Goal: Task Accomplishment & Management: Manage account settings

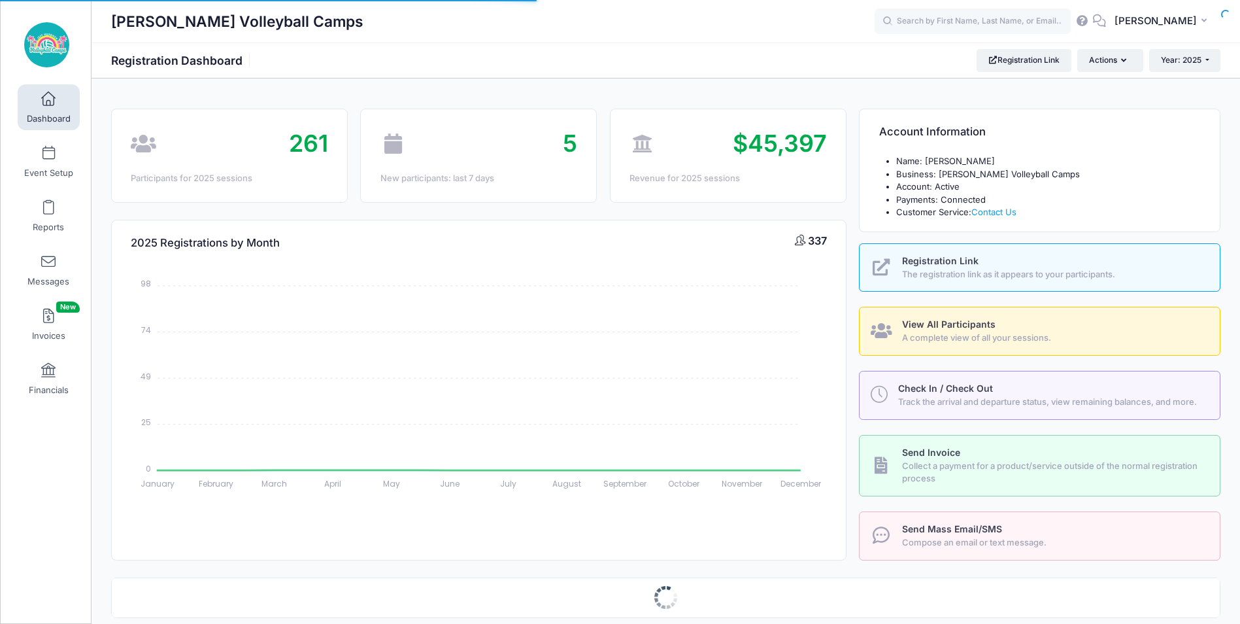
select select
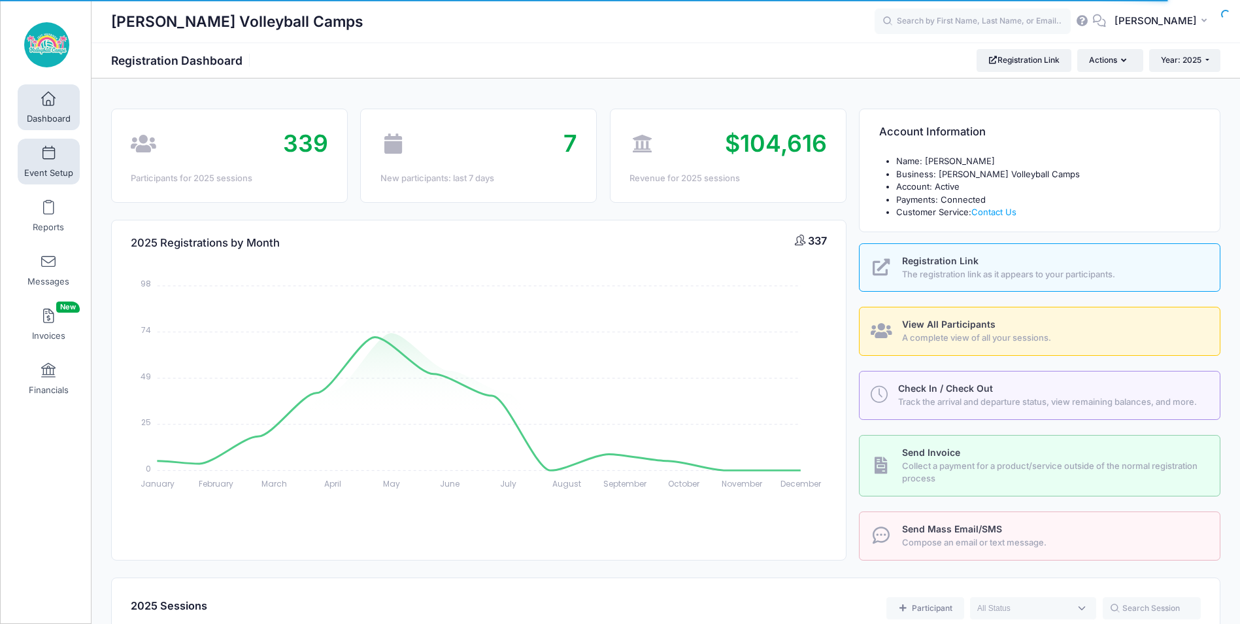
click at [56, 160] on link "Event Setup" at bounding box center [49, 162] width 62 height 46
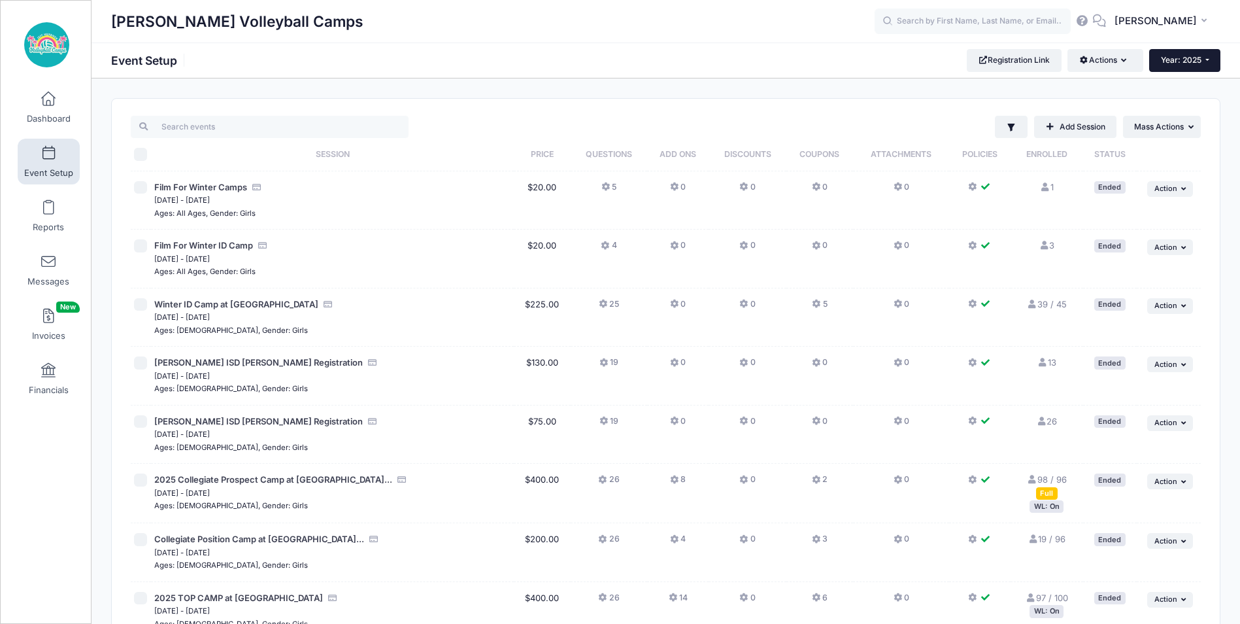
click at [1214, 58] on button "Year: 2025" at bounding box center [1184, 60] width 71 height 22
click at [1190, 86] on link "Year: 2026" at bounding box center [1191, 85] width 85 height 17
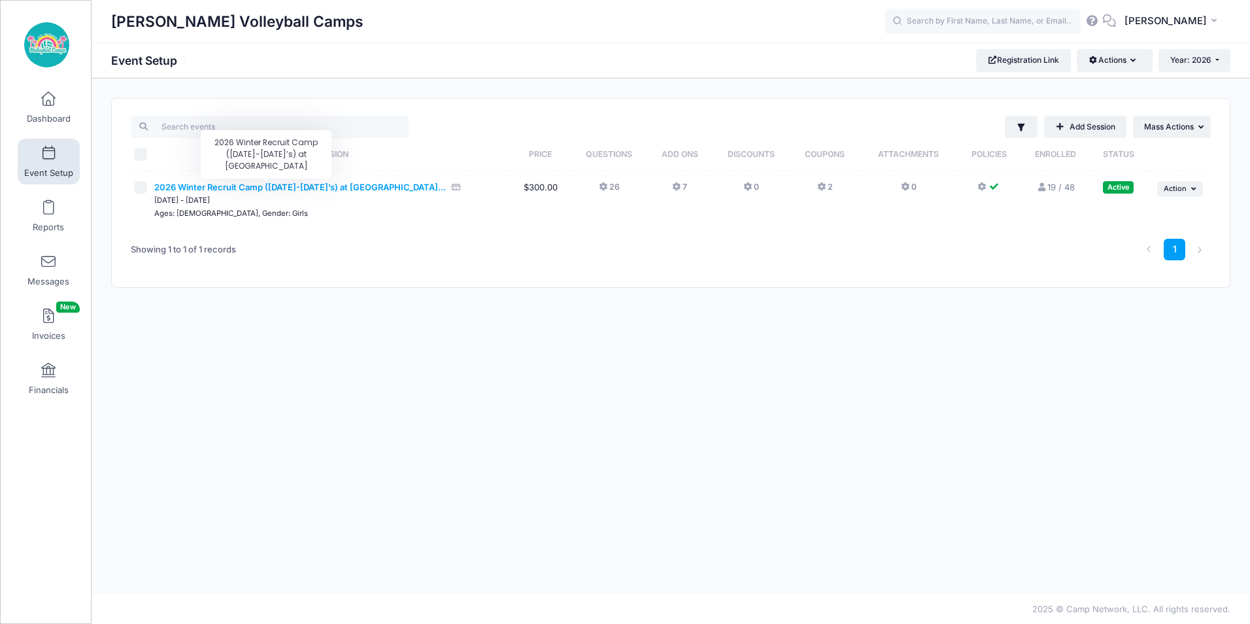
click at [286, 186] on span "2026 Winter Recruit Camp ([DATE]-[DATE]’s) at [GEOGRAPHIC_DATA]..." at bounding box center [300, 187] width 292 height 10
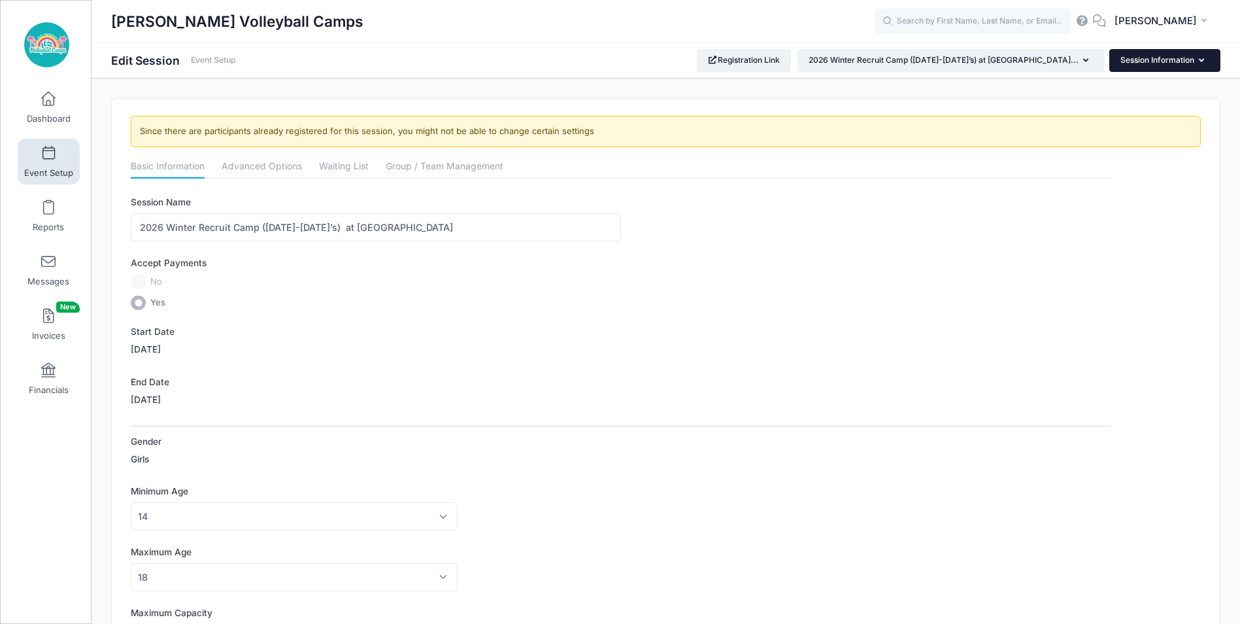
click at [1151, 61] on button "Session Information" at bounding box center [1164, 60] width 111 height 22
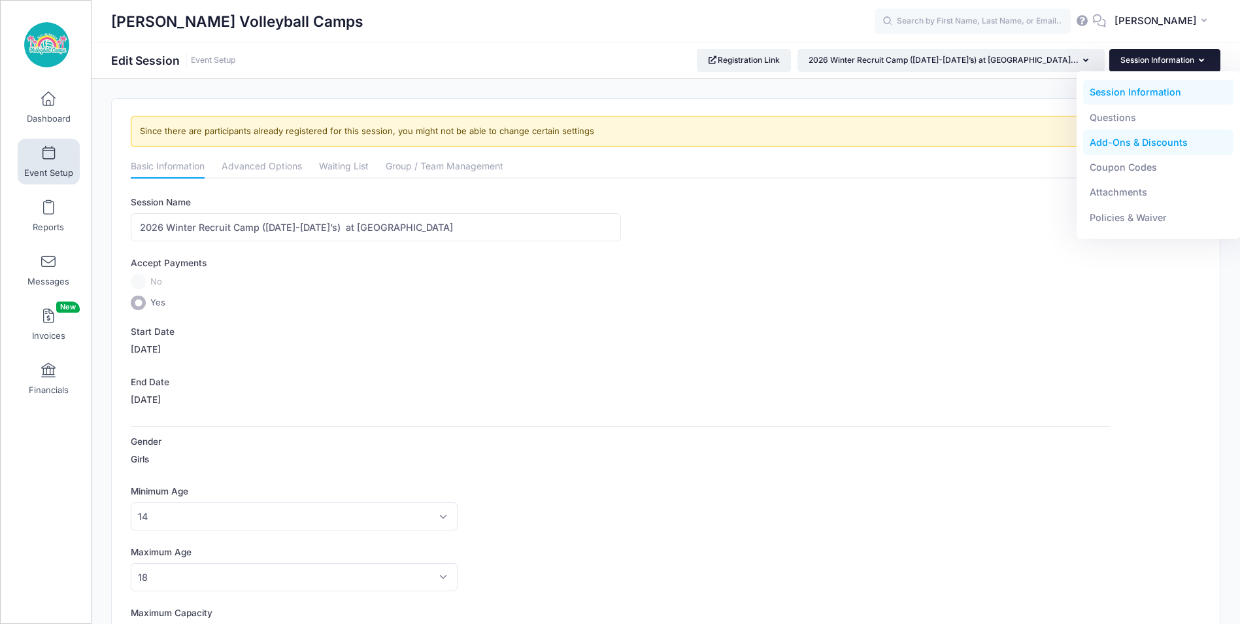
click at [1147, 143] on link "Add-Ons & Discounts" at bounding box center [1158, 142] width 151 height 25
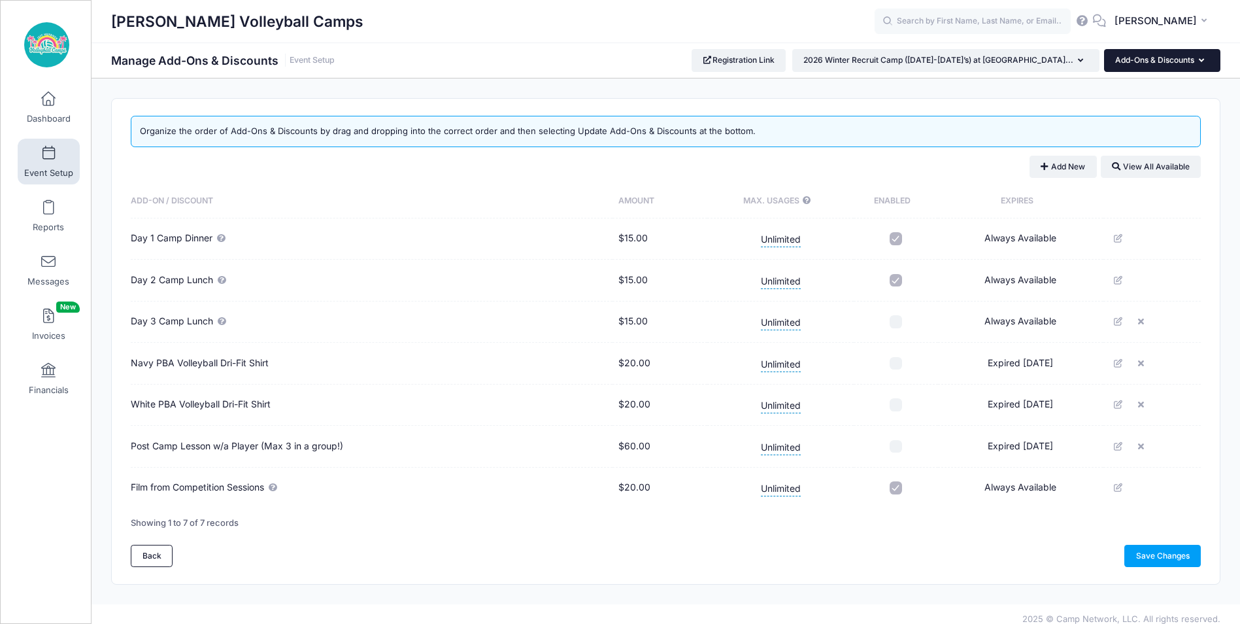
click at [1206, 71] on button "Add-Ons & Discounts" at bounding box center [1162, 60] width 116 height 22
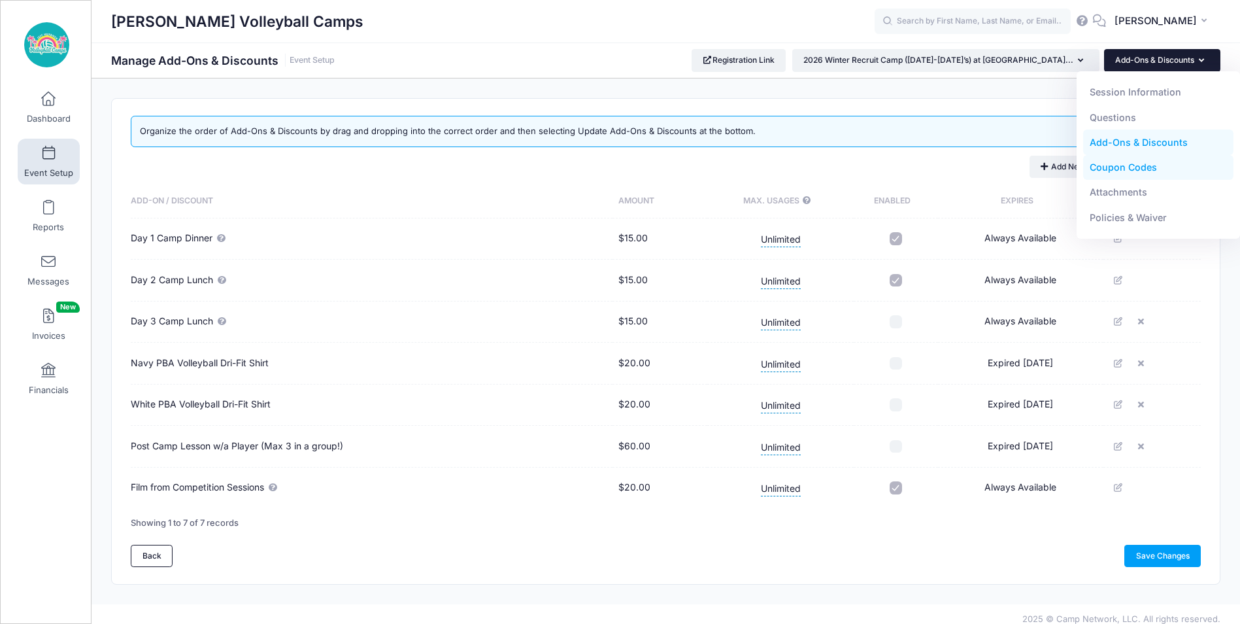
click at [1122, 167] on link "Coupon Codes" at bounding box center [1158, 167] width 151 height 25
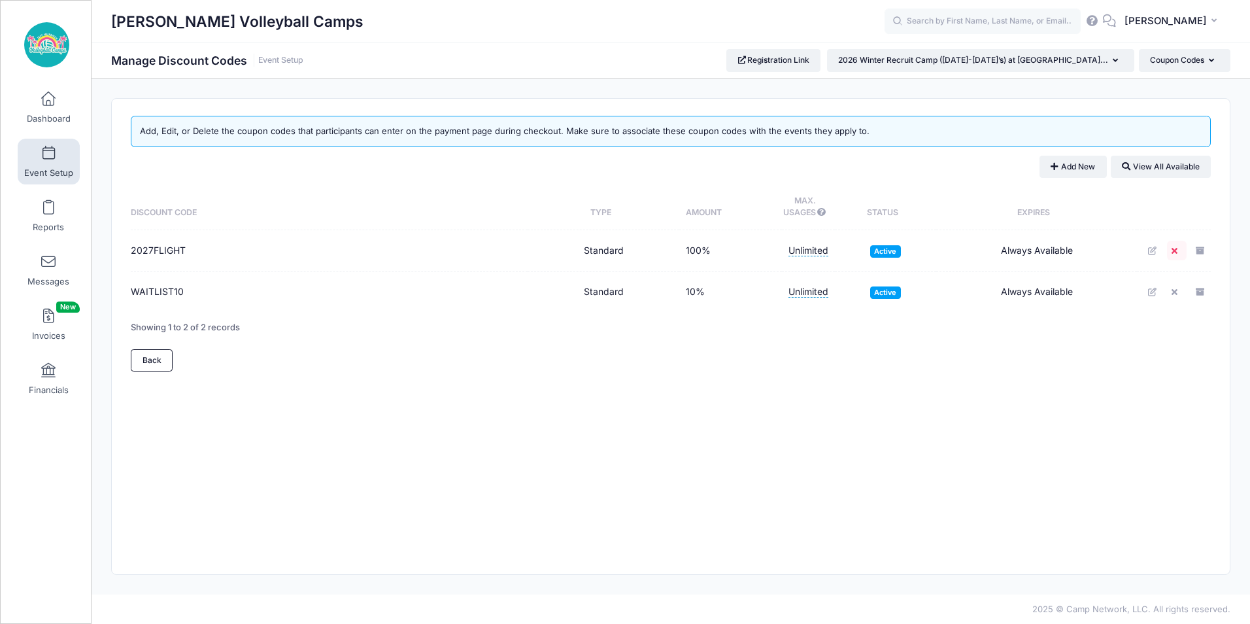
click at [1178, 245] on link at bounding box center [1177, 251] width 20 height 20
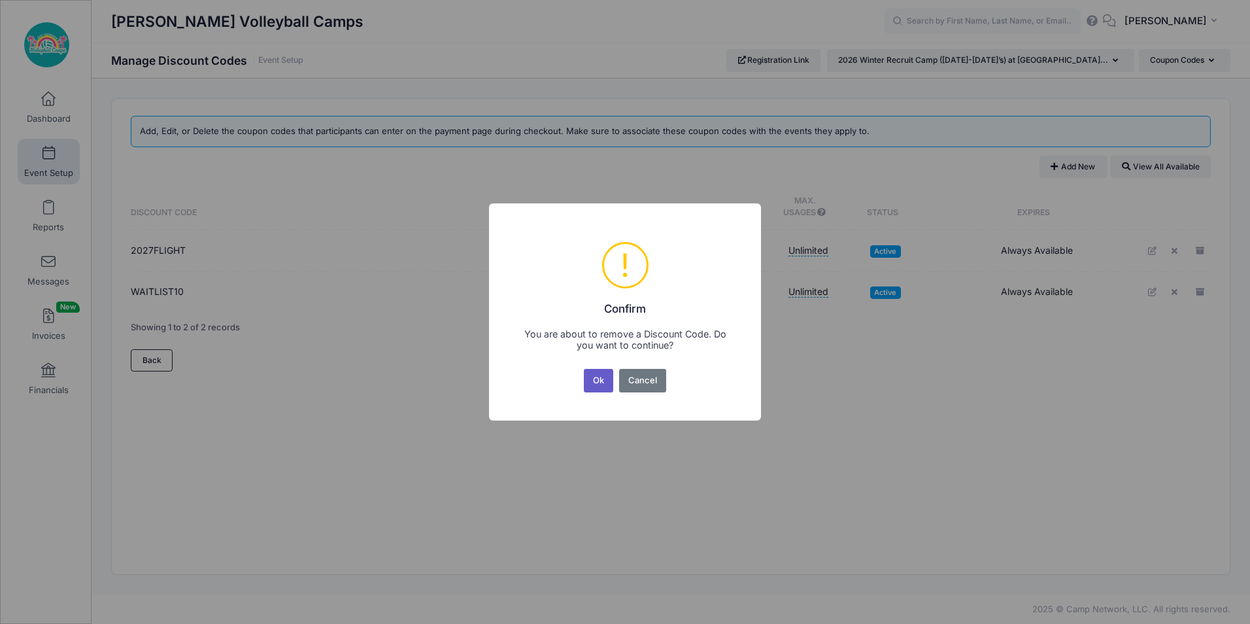
click at [602, 380] on button "Ok" at bounding box center [599, 381] width 30 height 24
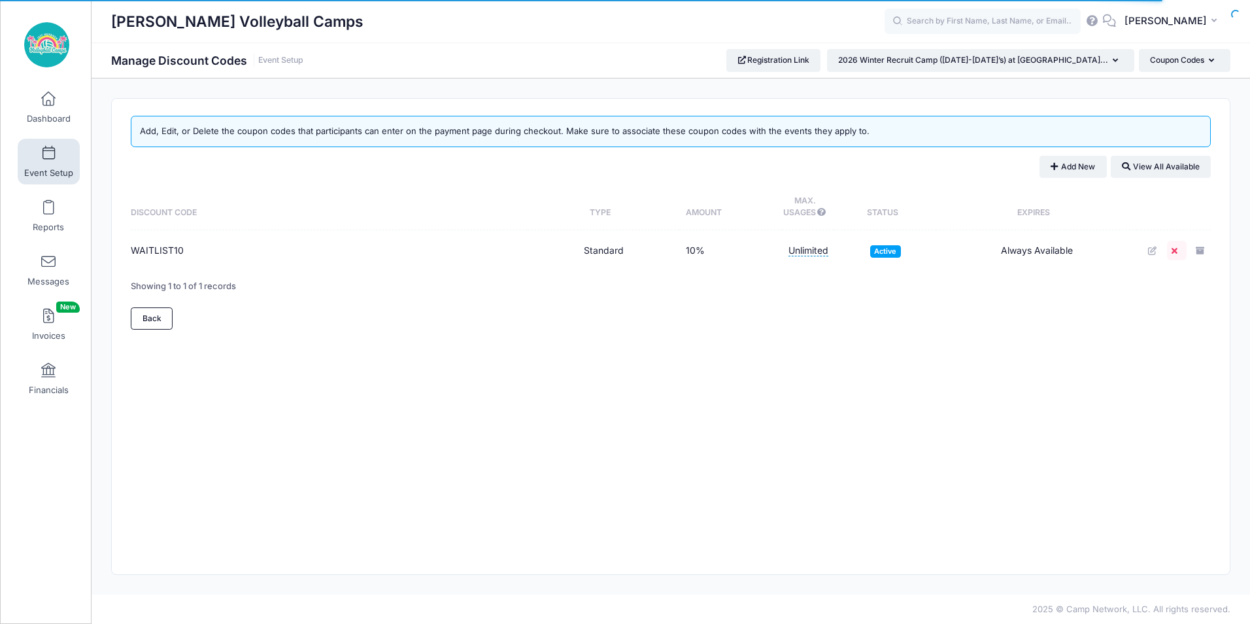
click at [1180, 255] on link at bounding box center [1177, 251] width 20 height 20
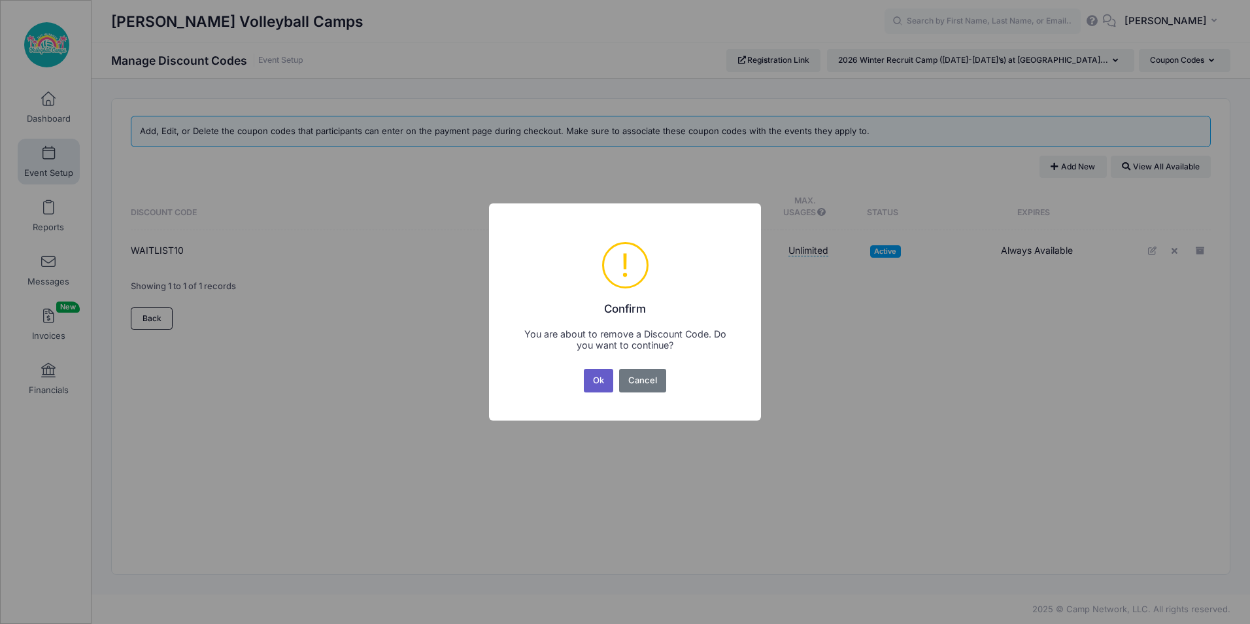
click at [607, 379] on button "Ok" at bounding box center [599, 381] width 30 height 24
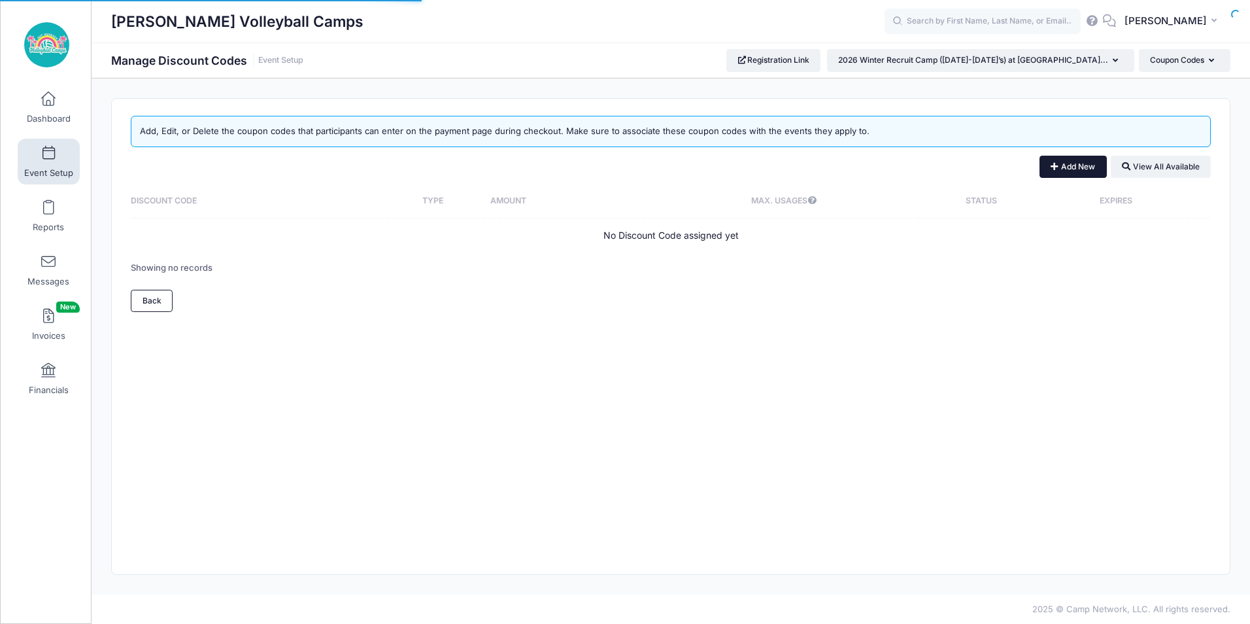
click at [1066, 161] on button "Add New" at bounding box center [1072, 167] width 67 height 22
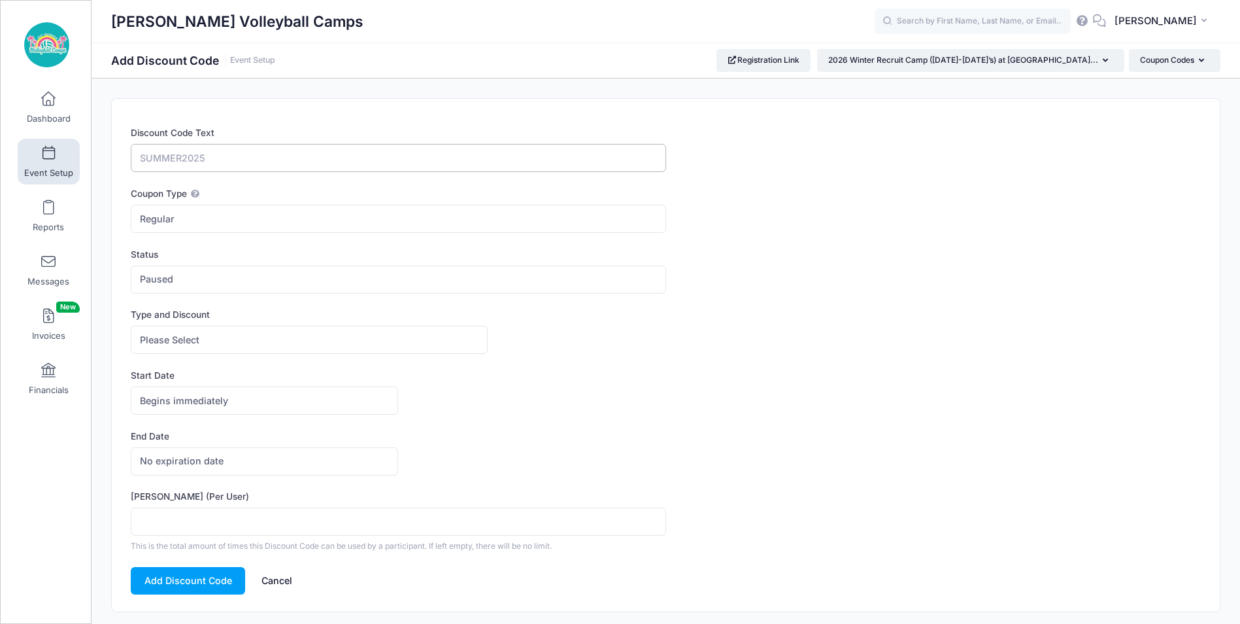
click at [357, 167] on input "Discount Code Text" at bounding box center [398, 158] width 535 height 28
type input "ONEDAY"
click at [356, 292] on span "Paused" at bounding box center [398, 279] width 535 height 28
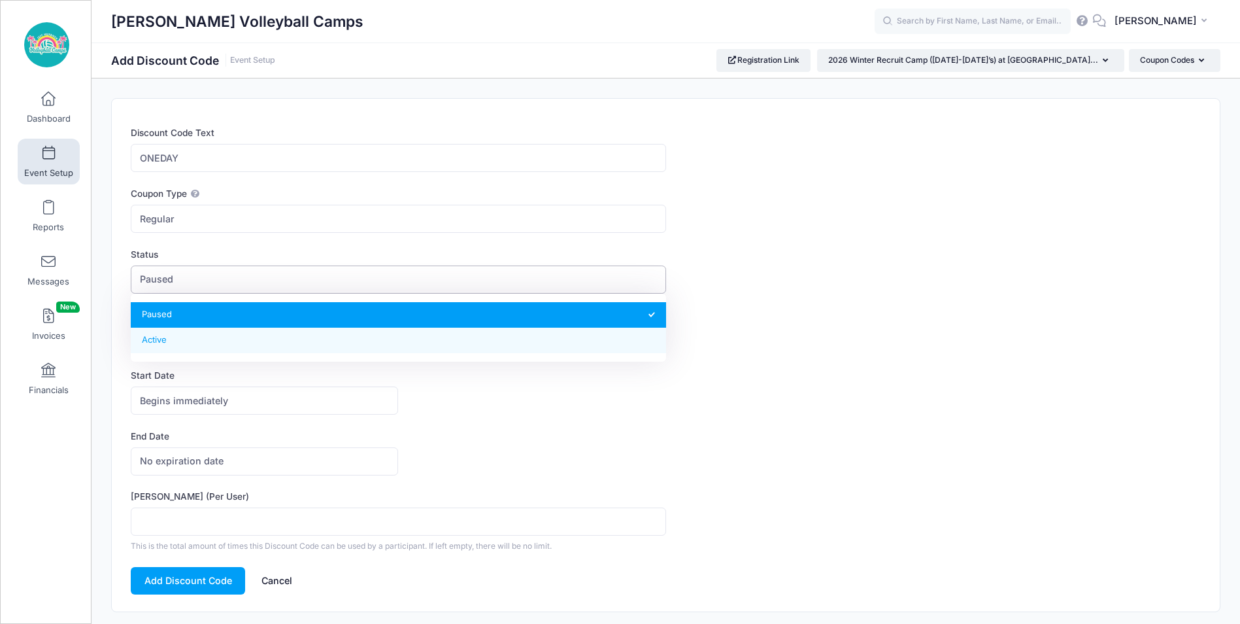
select select "1"
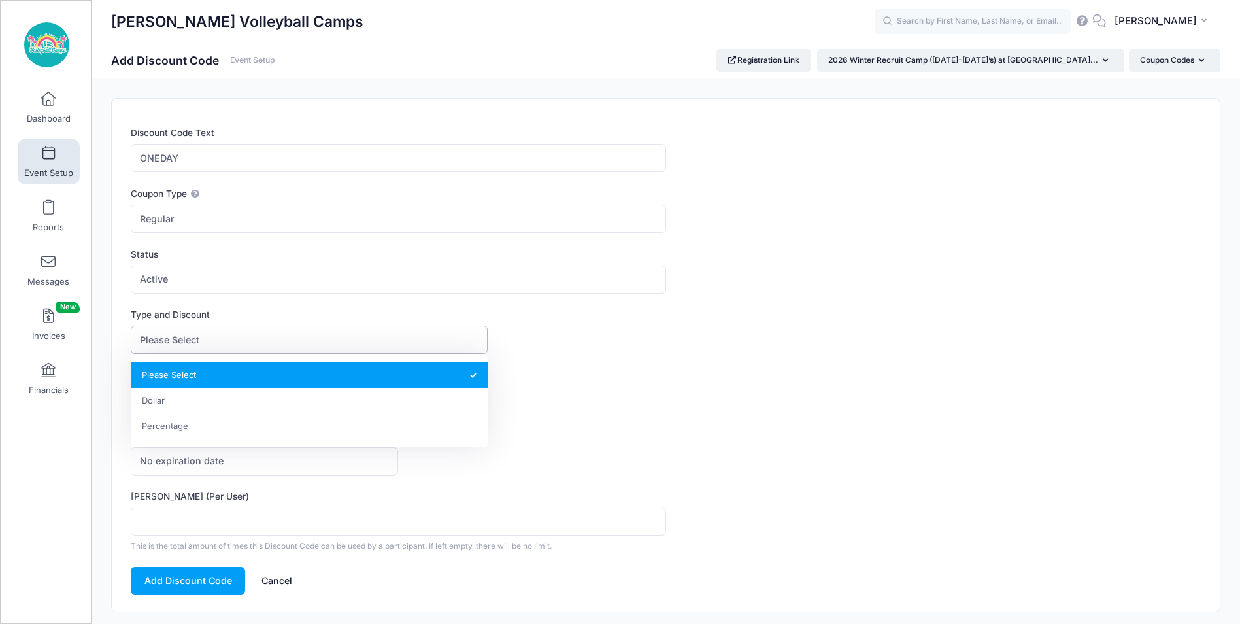
click at [287, 341] on span "Please Select" at bounding box center [309, 340] width 356 height 28
select select "2"
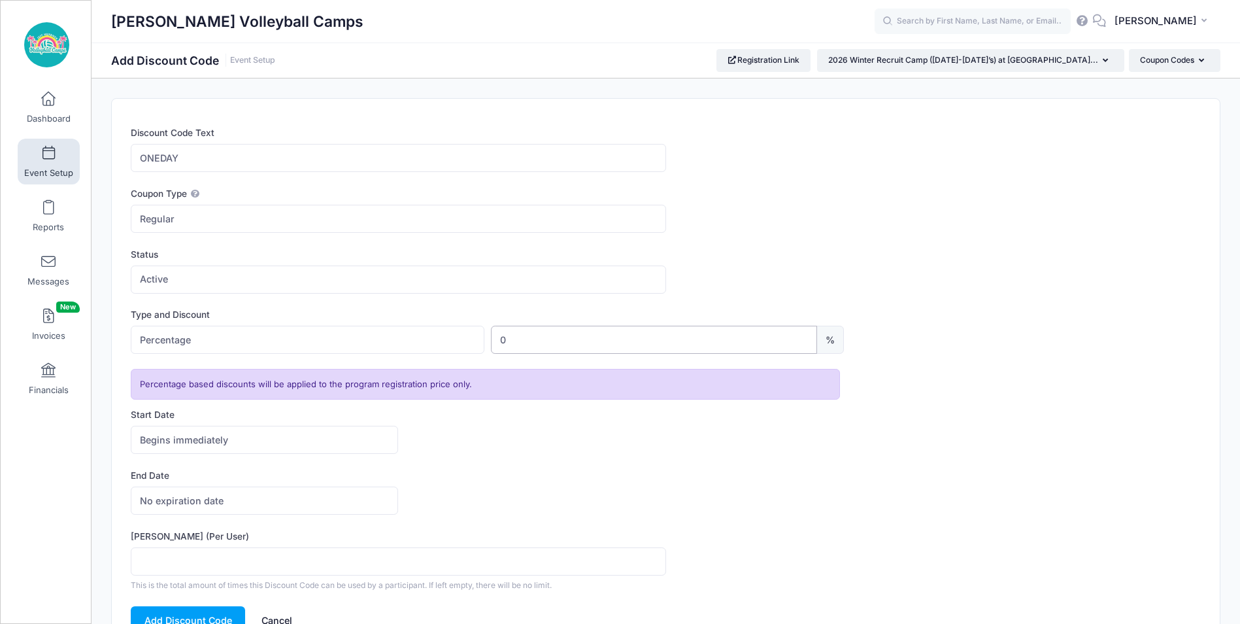
click at [603, 344] on input "0" at bounding box center [654, 340] width 327 height 28
type input "0"
type input "40"
click at [984, 328] on div "Type and Discount Please Select Dollar Percentage Percentage $ 0 40 %" at bounding box center [666, 331] width 1070 height 46
click at [235, 558] on input "Max Usage (Per User)" at bounding box center [398, 561] width 535 height 28
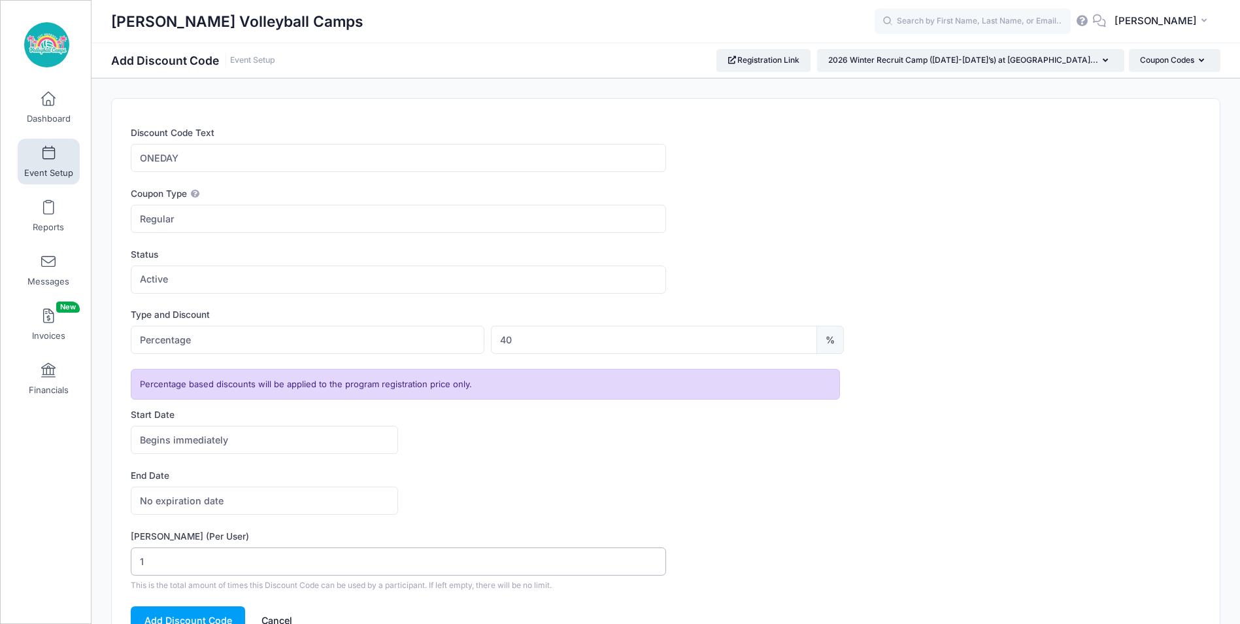
type input "1"
click at [759, 489] on div "No expiration date Expires on No expiration date America/New York America/Los A…" at bounding box center [666, 500] width 1070 height 28
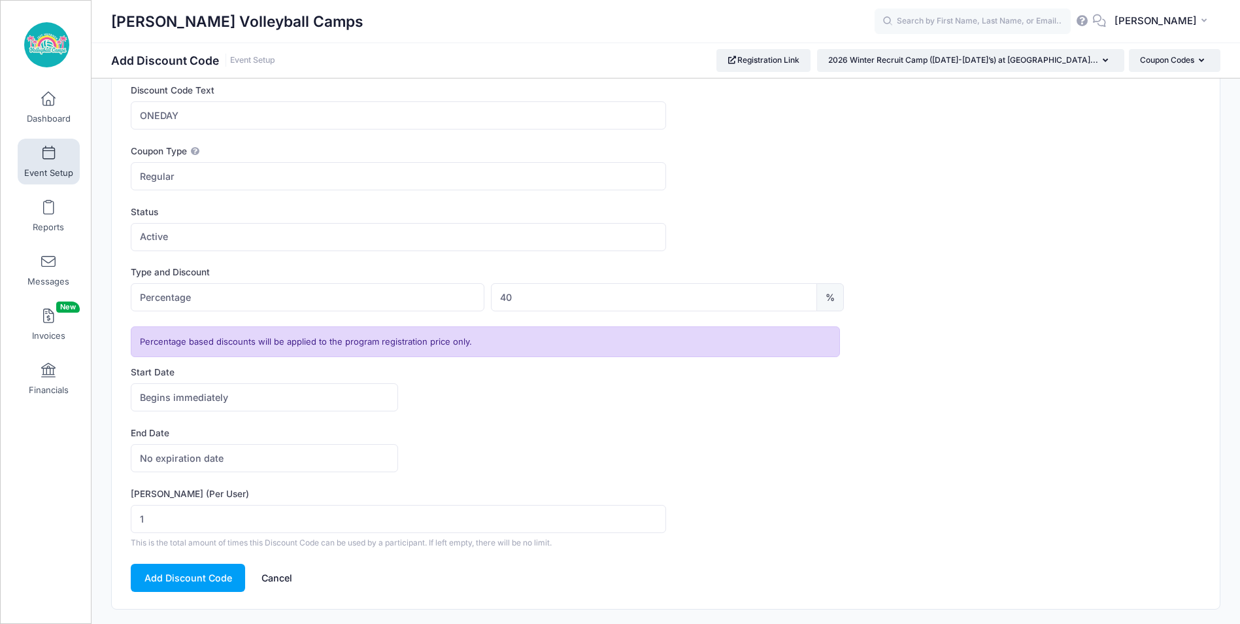
scroll to position [77, 0]
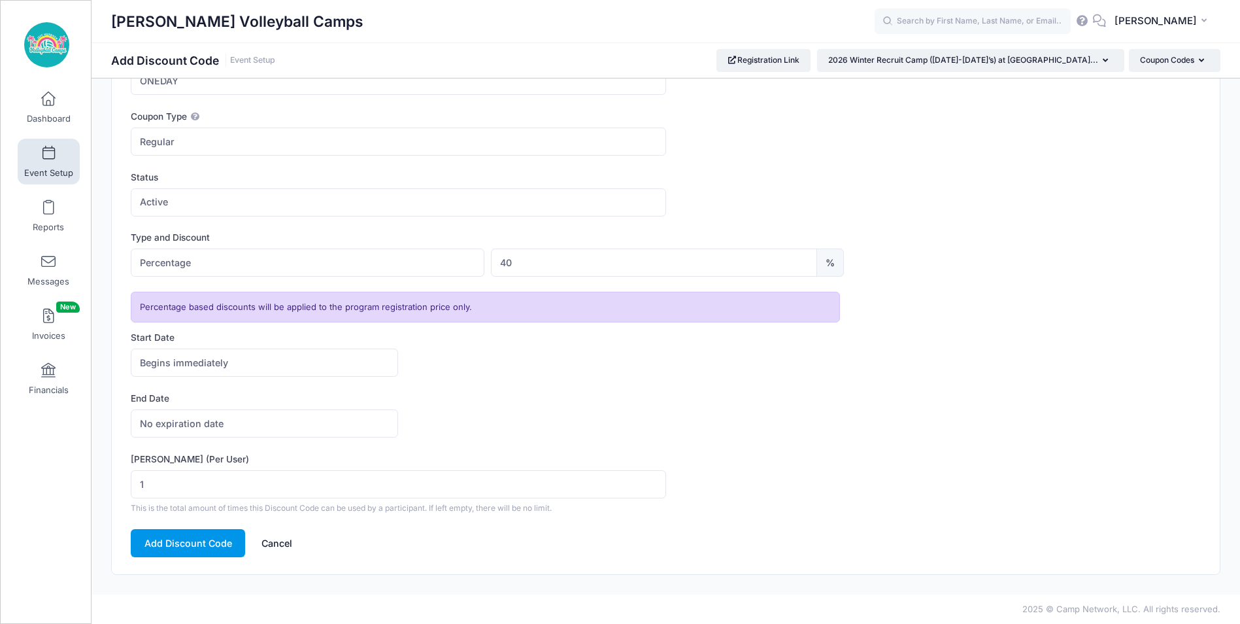
click at [206, 540] on button "Add Discount Code" at bounding box center [188, 543] width 114 height 28
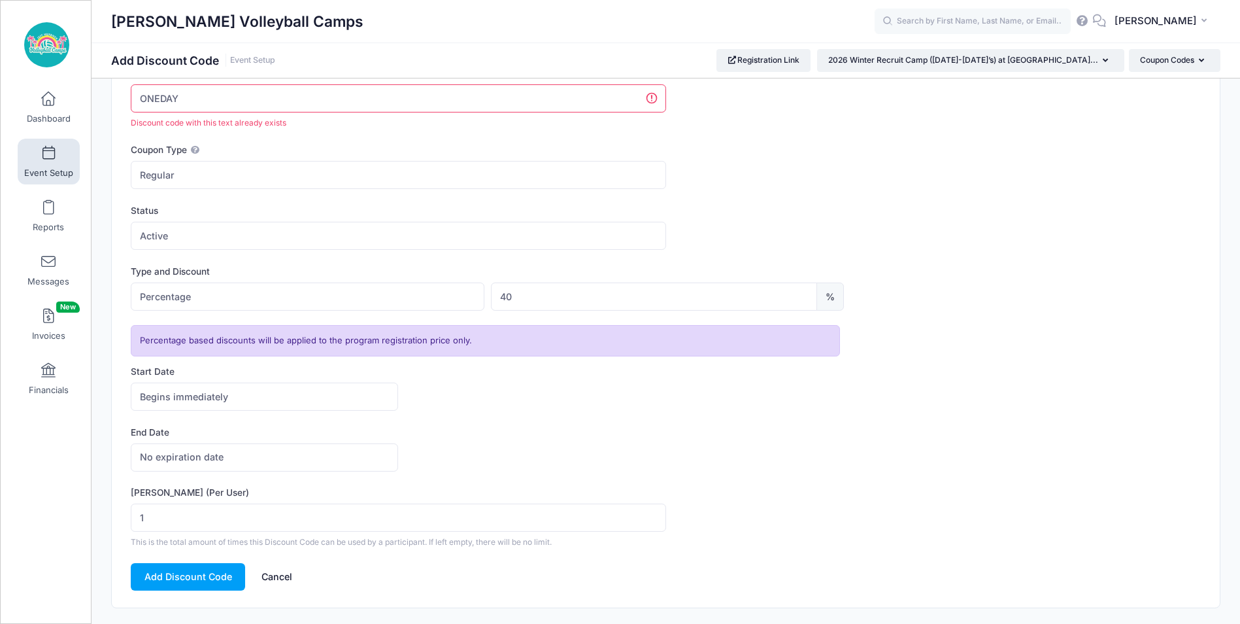
scroll to position [59, 0]
click at [306, 102] on input "ONEDAY" at bounding box center [398, 99] width 535 height 28
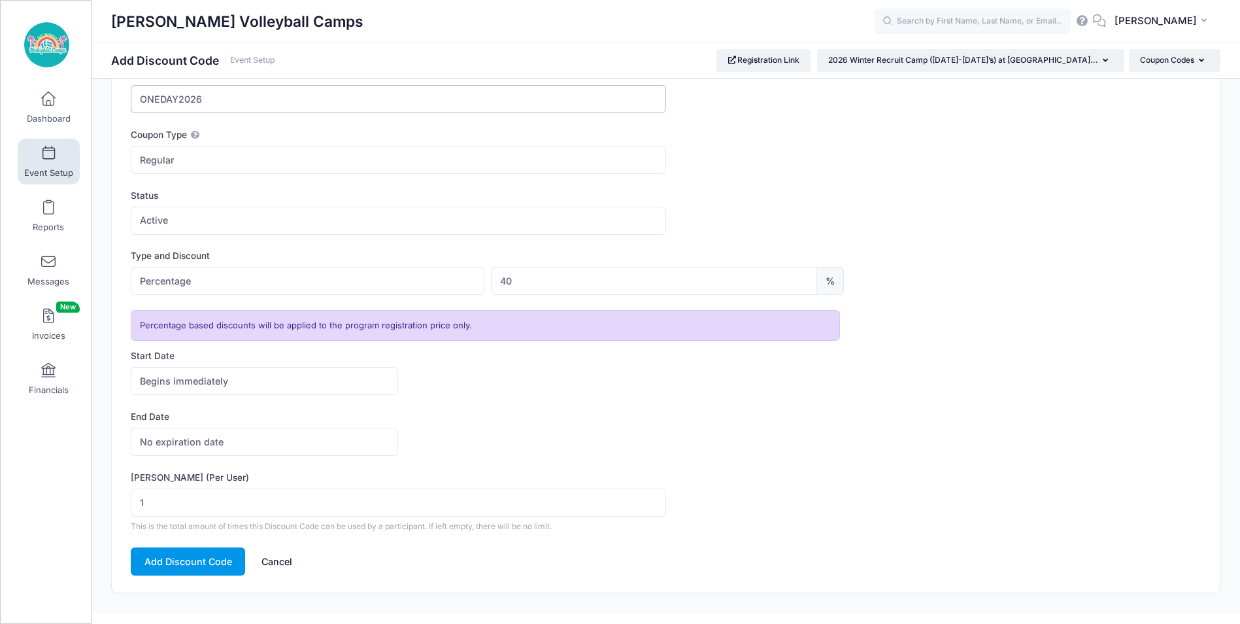
type input "ONEDAY2026"
click at [174, 562] on button "Add Discount Code" at bounding box center [188, 561] width 114 height 28
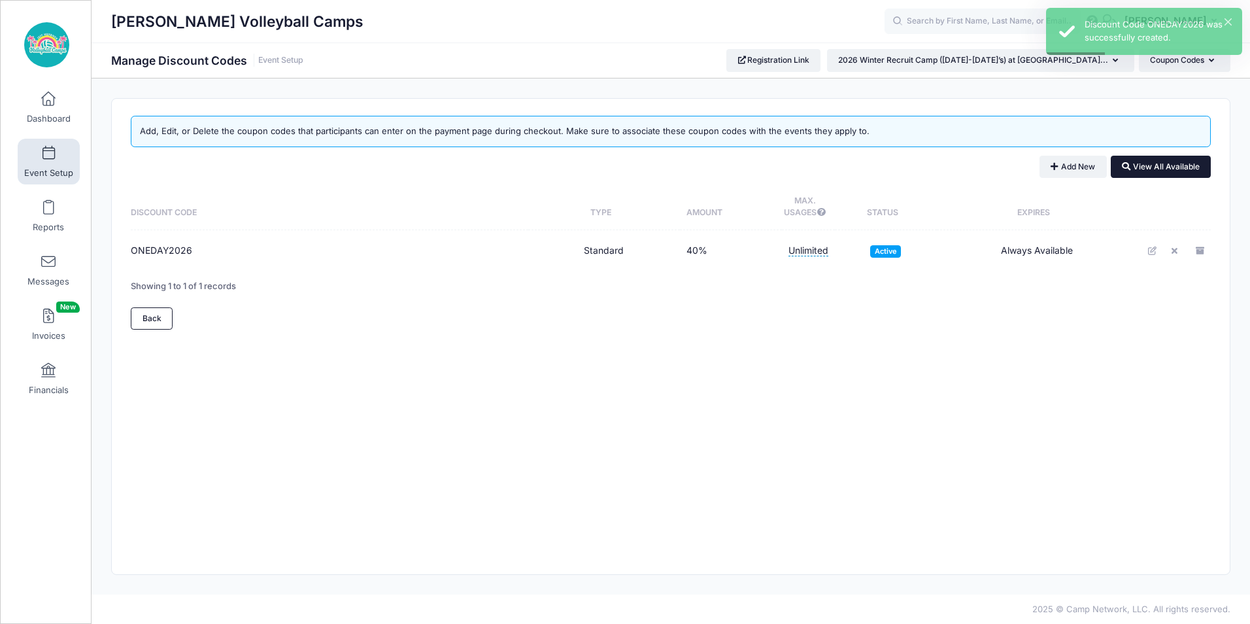
click at [1143, 161] on button "View All Available" at bounding box center [1161, 167] width 100 height 22
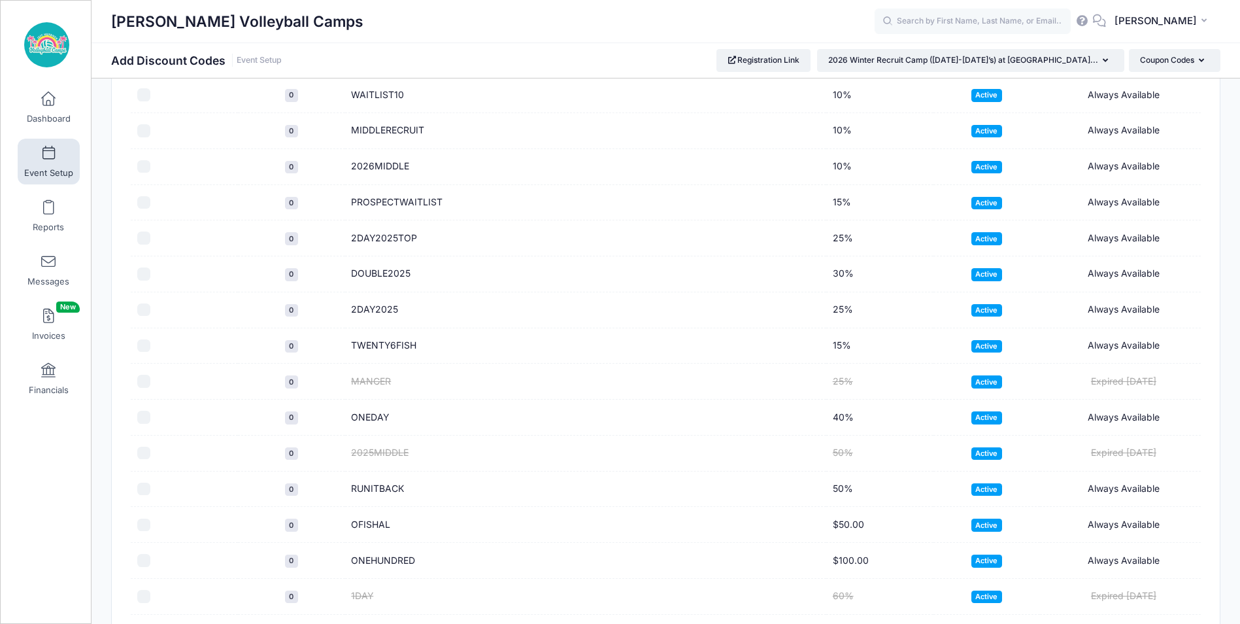
scroll to position [392, 0]
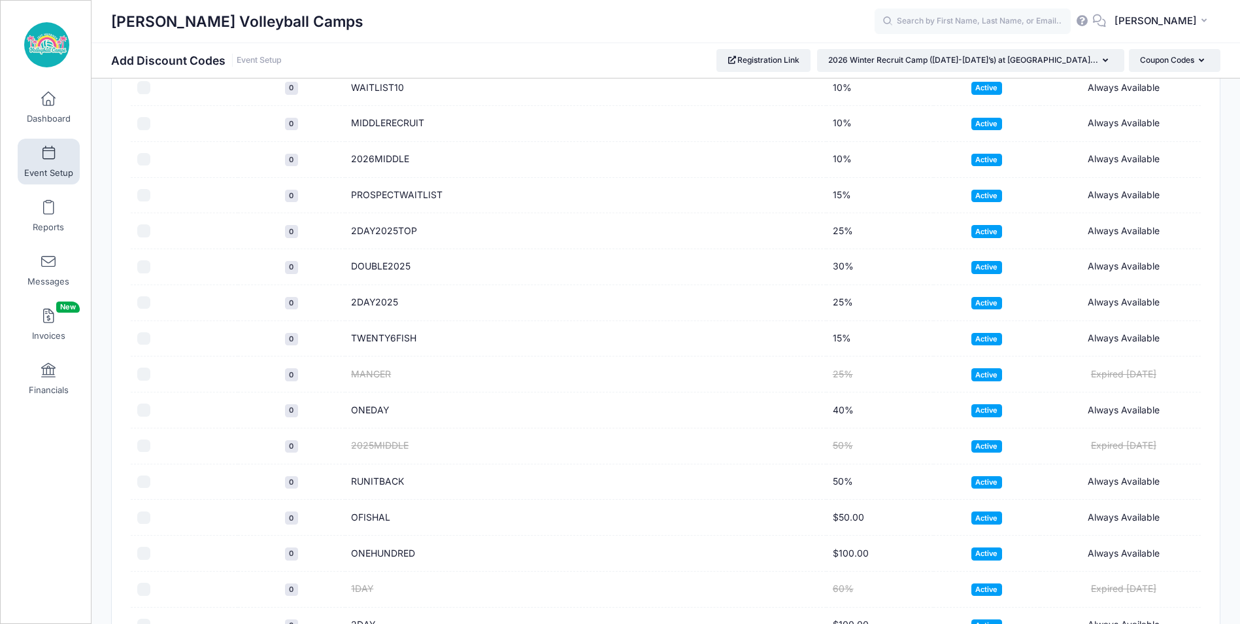
click at [141, 405] on input "checkbox" at bounding box center [143, 409] width 13 height 13
checkbox input "true"
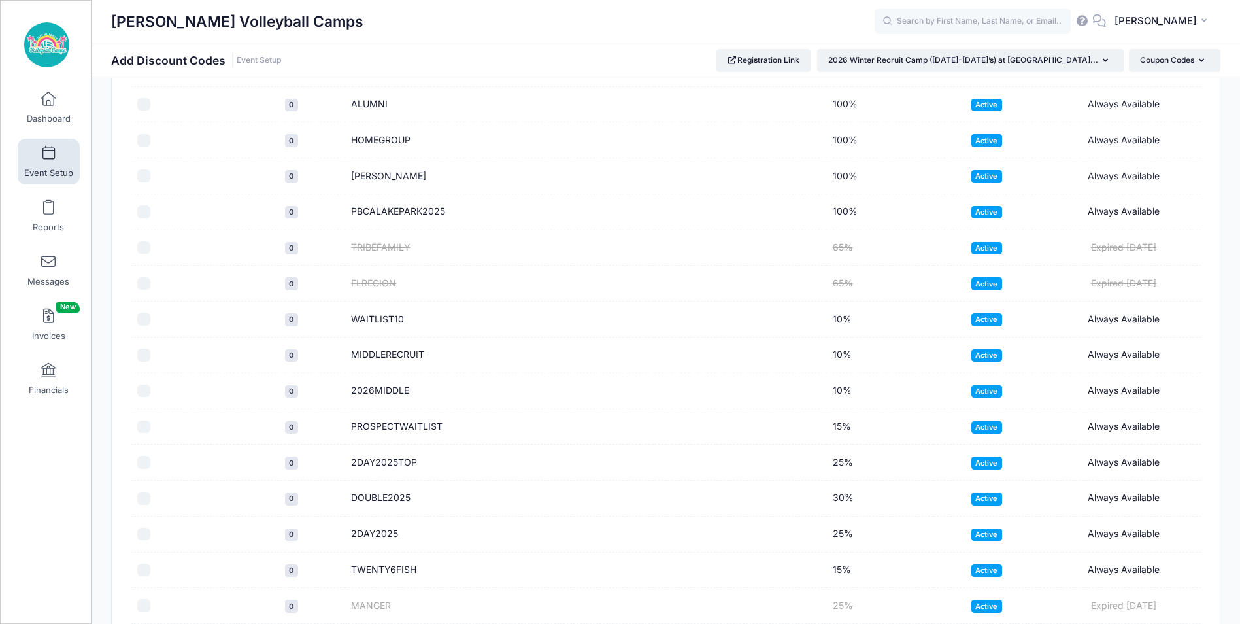
scroll to position [0, 0]
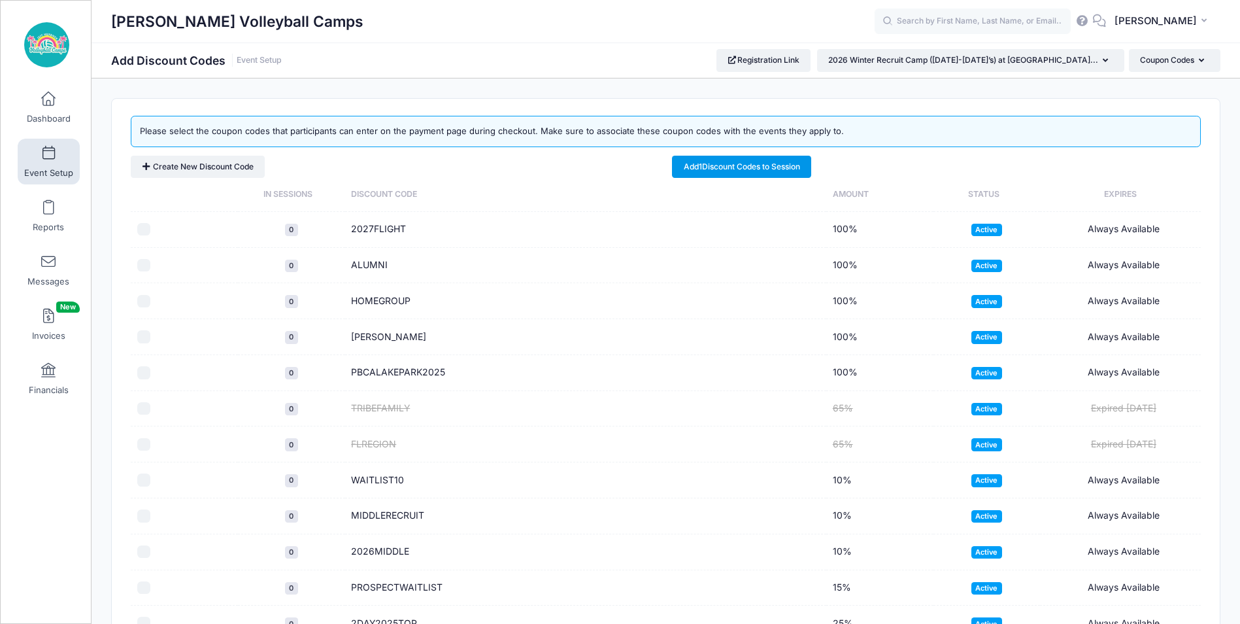
click at [717, 156] on link "Add 1 Discount Codes to Session" at bounding box center [741, 167] width 139 height 22
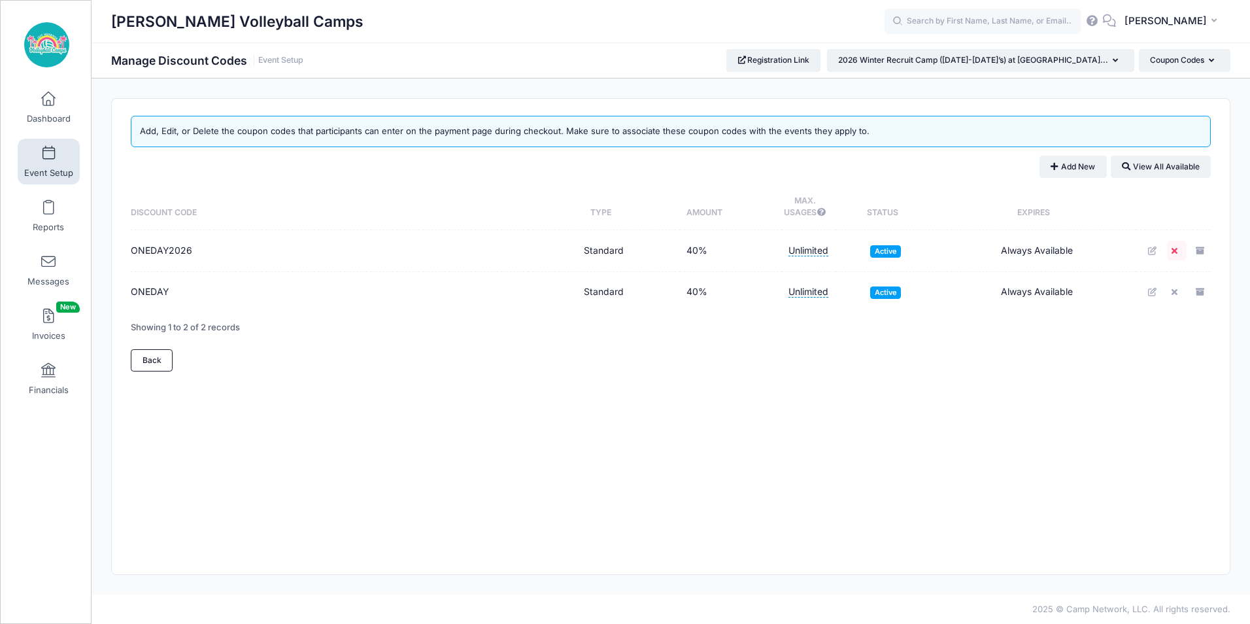
click at [1168, 248] on link at bounding box center [1177, 251] width 20 height 20
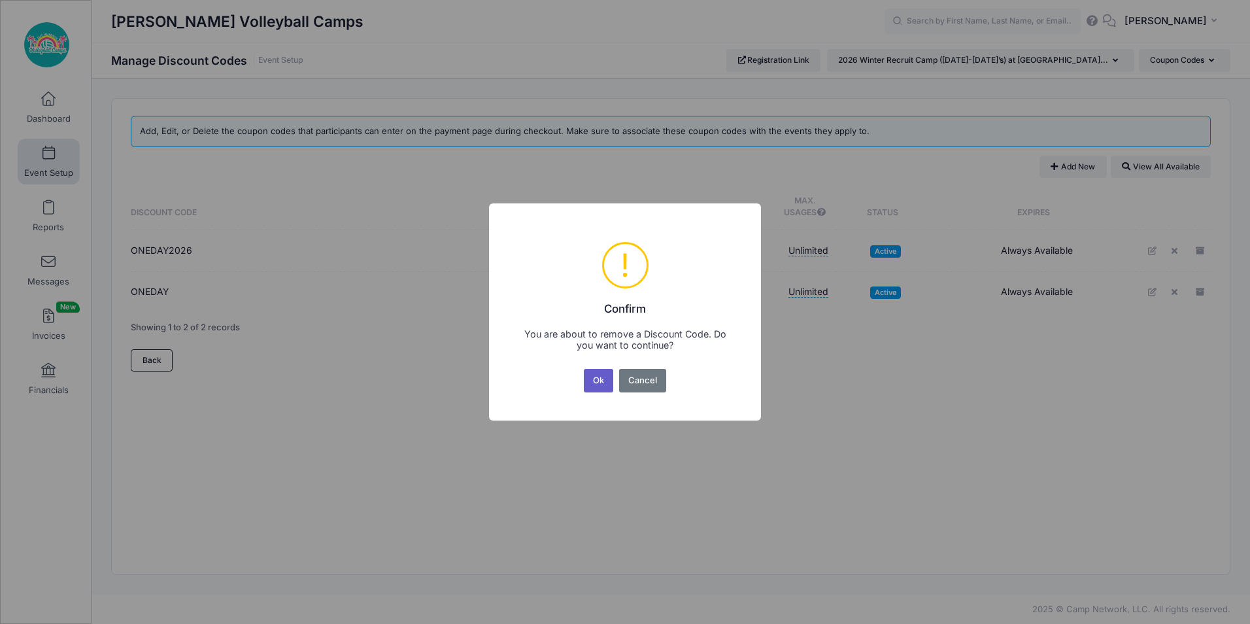
click at [605, 375] on button "Ok" at bounding box center [599, 381] width 30 height 24
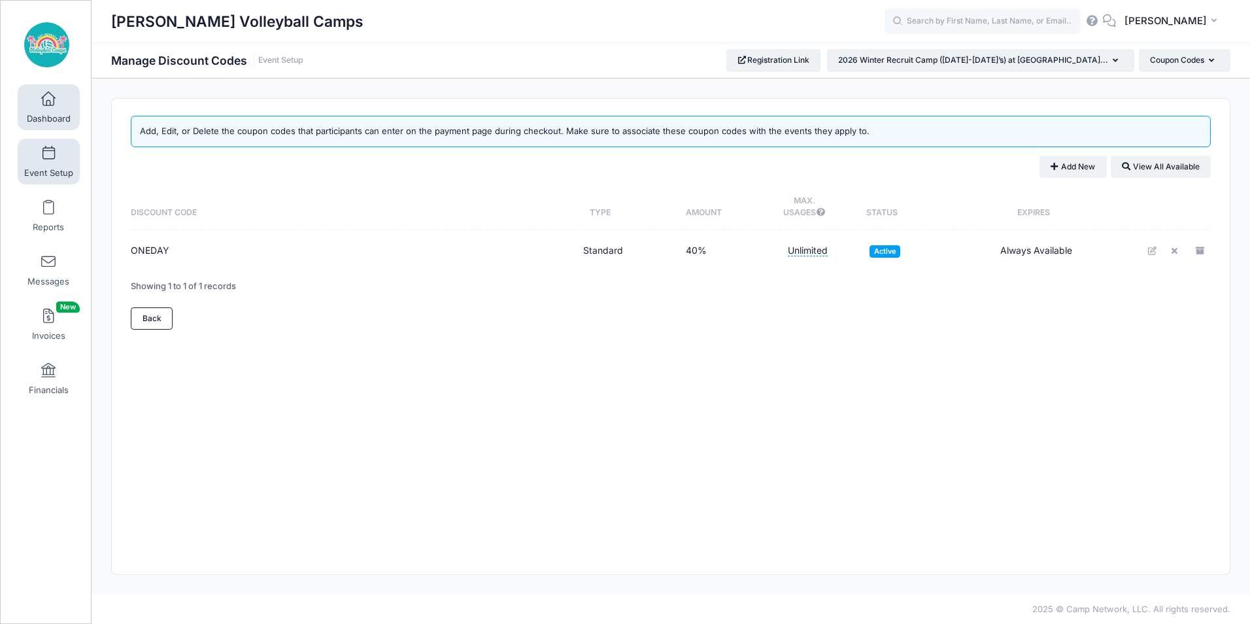
click at [48, 109] on link "Dashboard" at bounding box center [49, 107] width 62 height 46
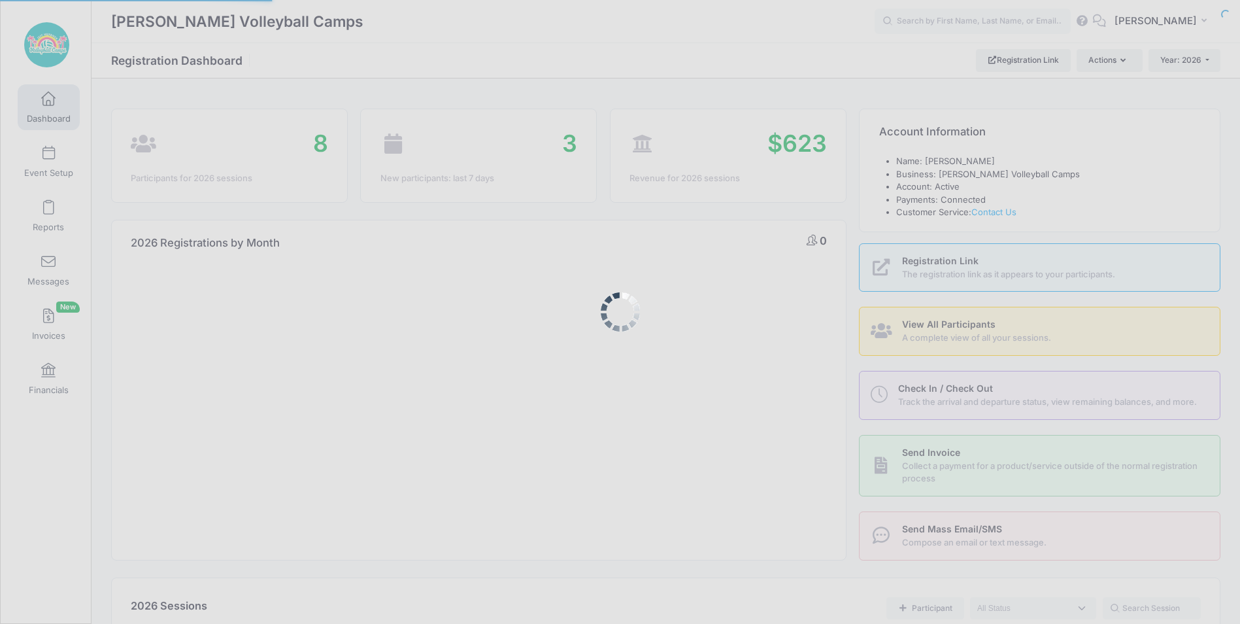
select select
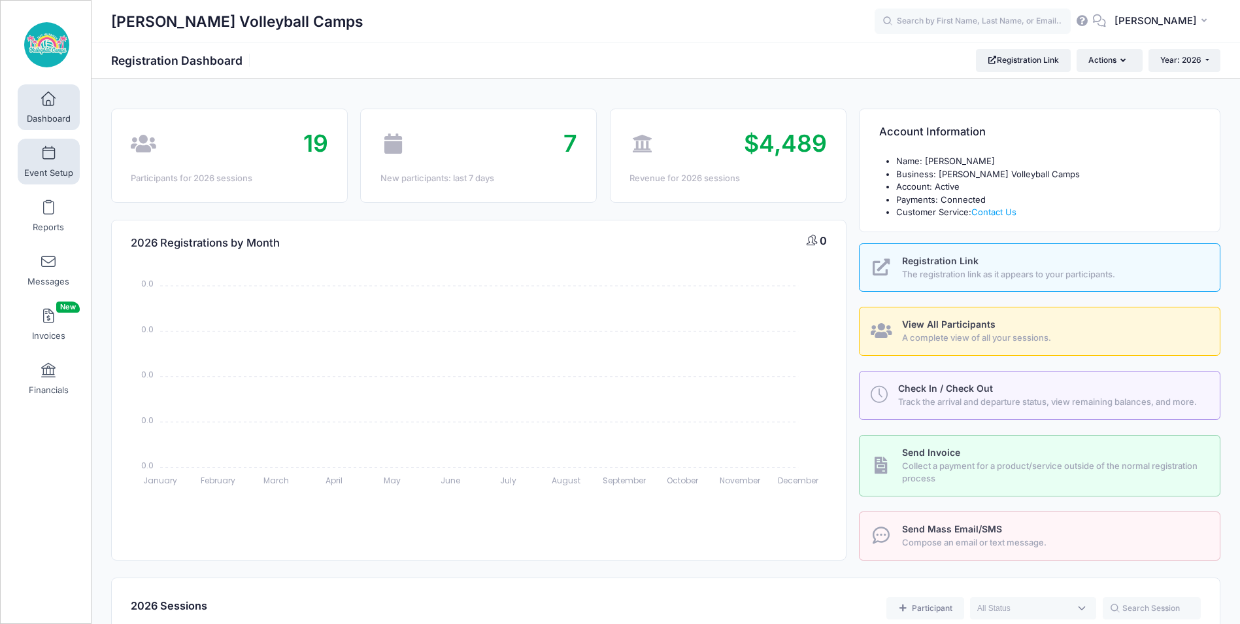
click at [34, 153] on link "Event Setup" at bounding box center [49, 162] width 62 height 46
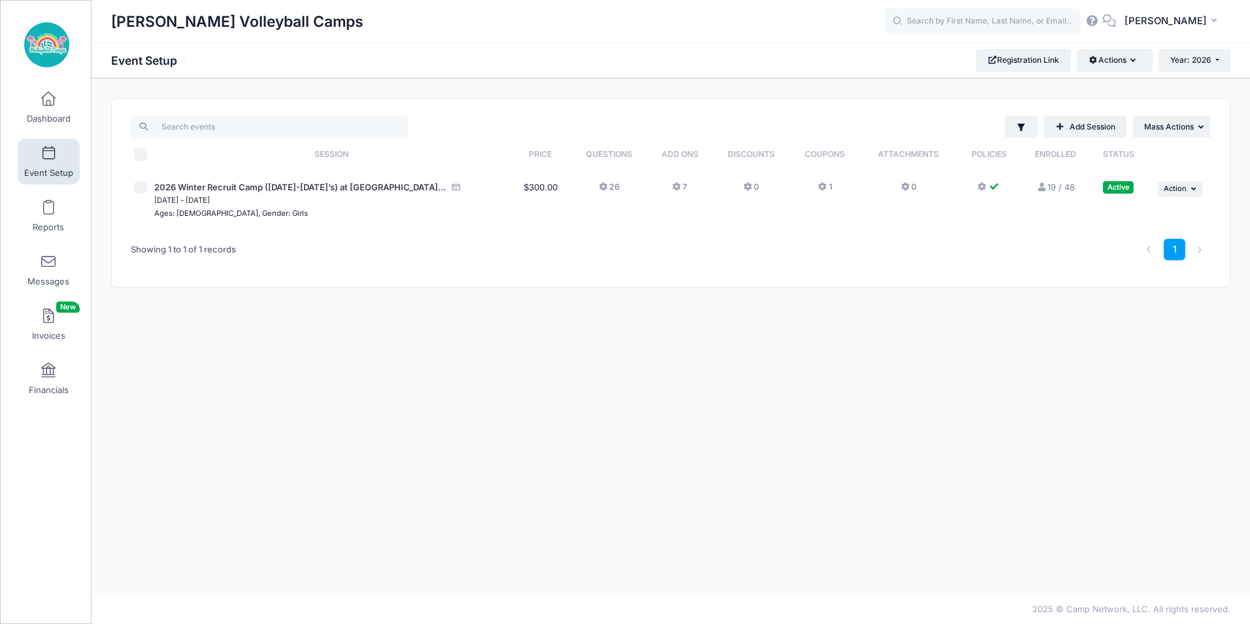
click at [1049, 184] on link "19 / 48 Full" at bounding box center [1055, 187] width 38 height 10
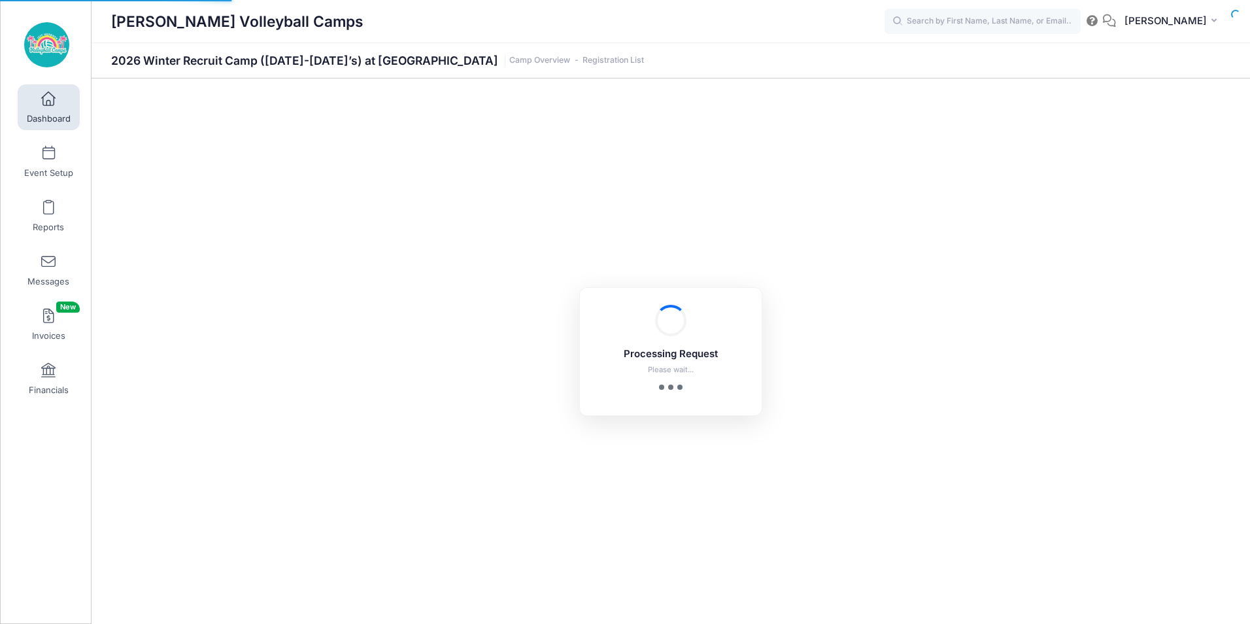
select select "10"
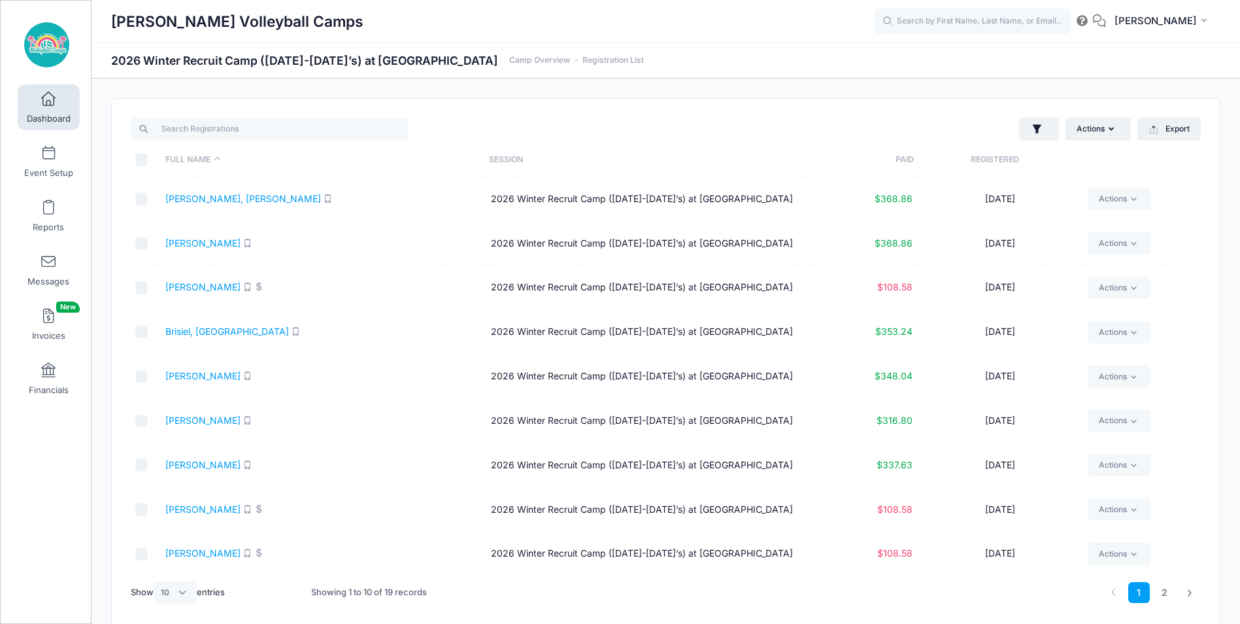
click at [970, 158] on th "Registered" at bounding box center [994, 160] width 161 height 35
